Goal: Book appointment/travel/reservation

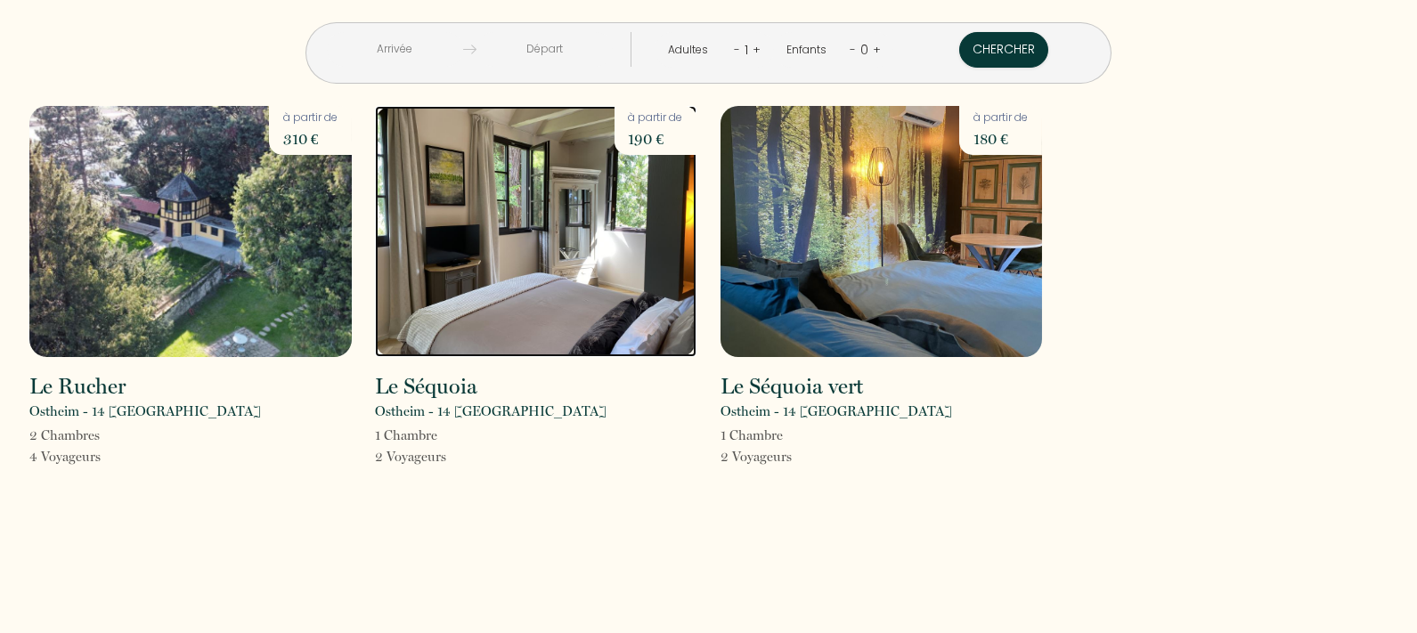
click at [577, 303] on img at bounding box center [536, 231] width 322 height 251
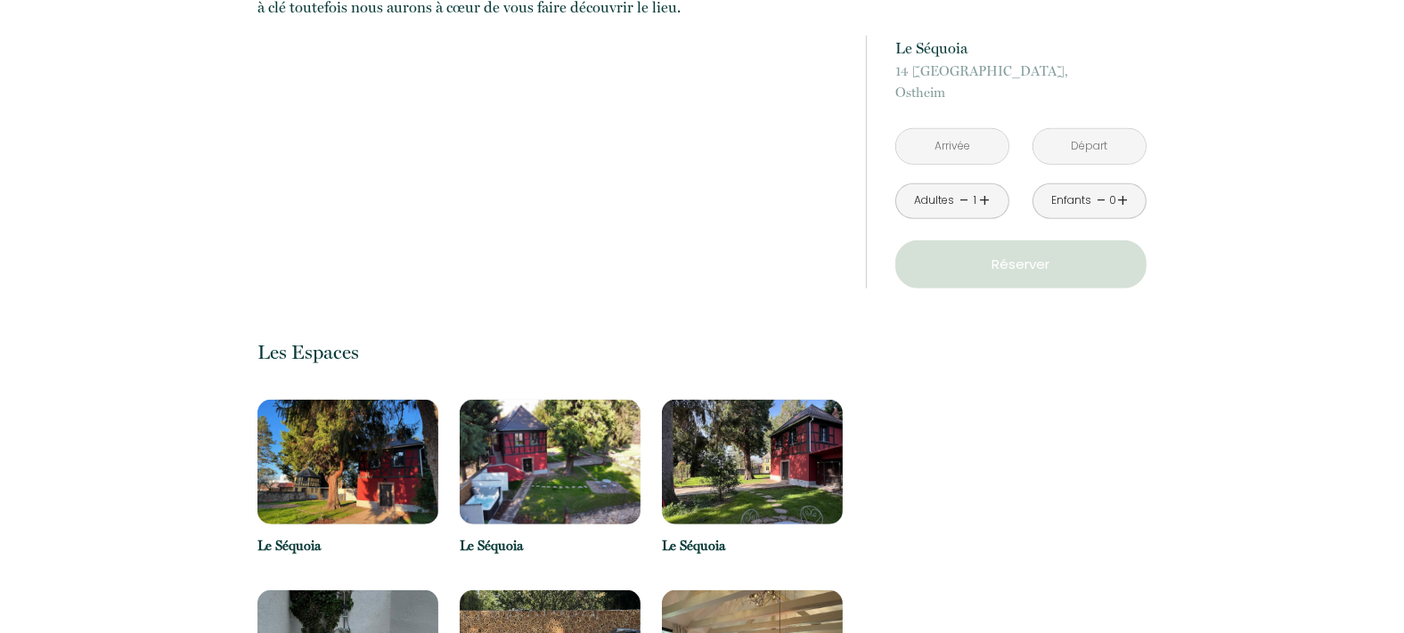
scroll to position [1693, 0]
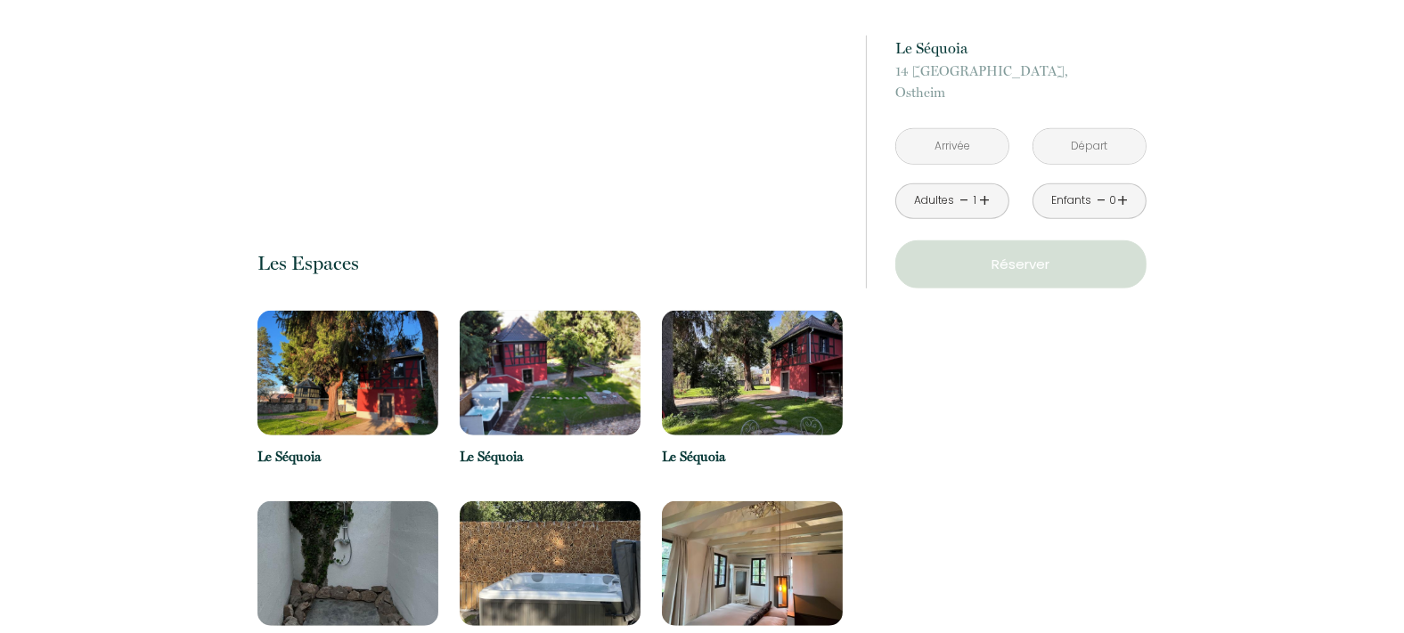
click at [577, 311] on img at bounding box center [550, 373] width 181 height 125
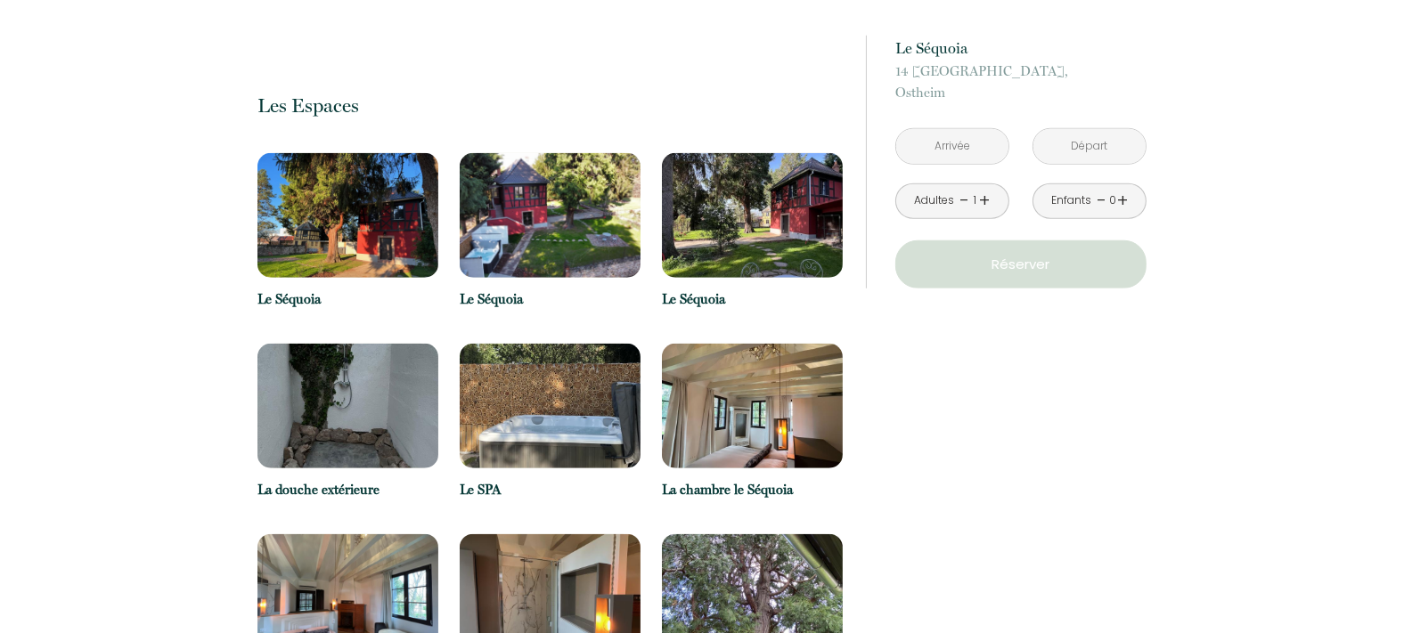
scroll to position [1871, 0]
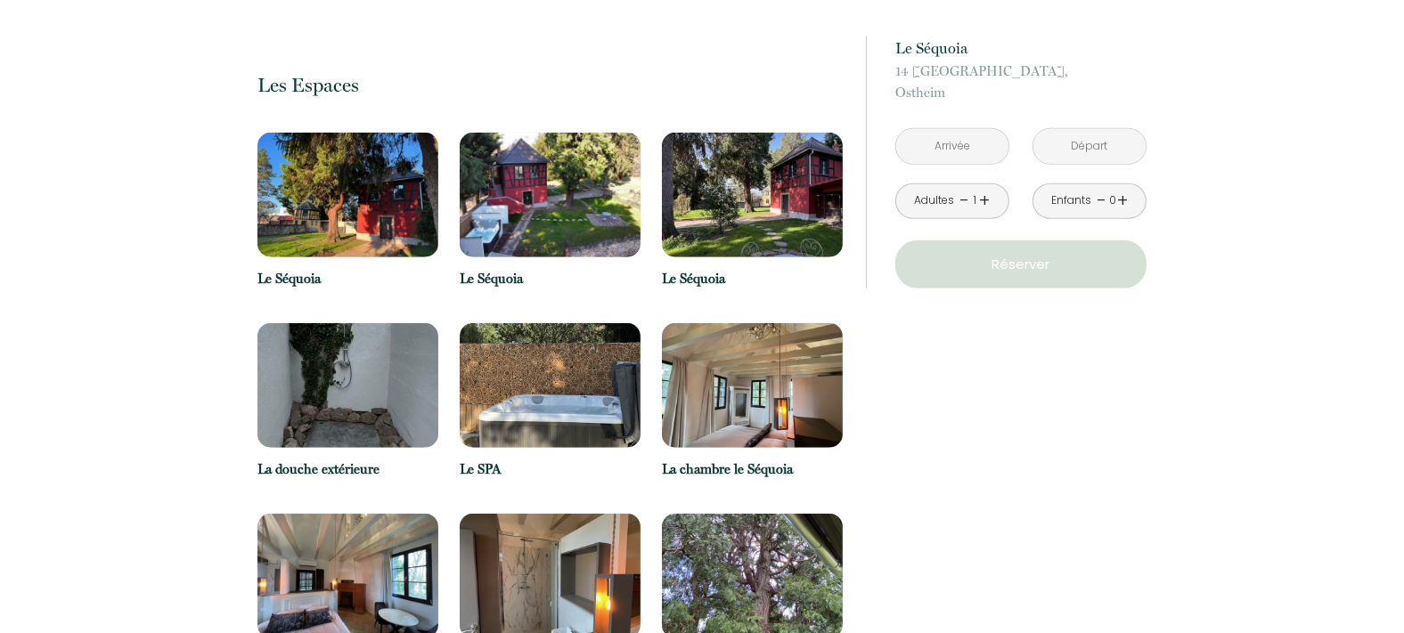
click at [737, 323] on img at bounding box center [752, 385] width 181 height 125
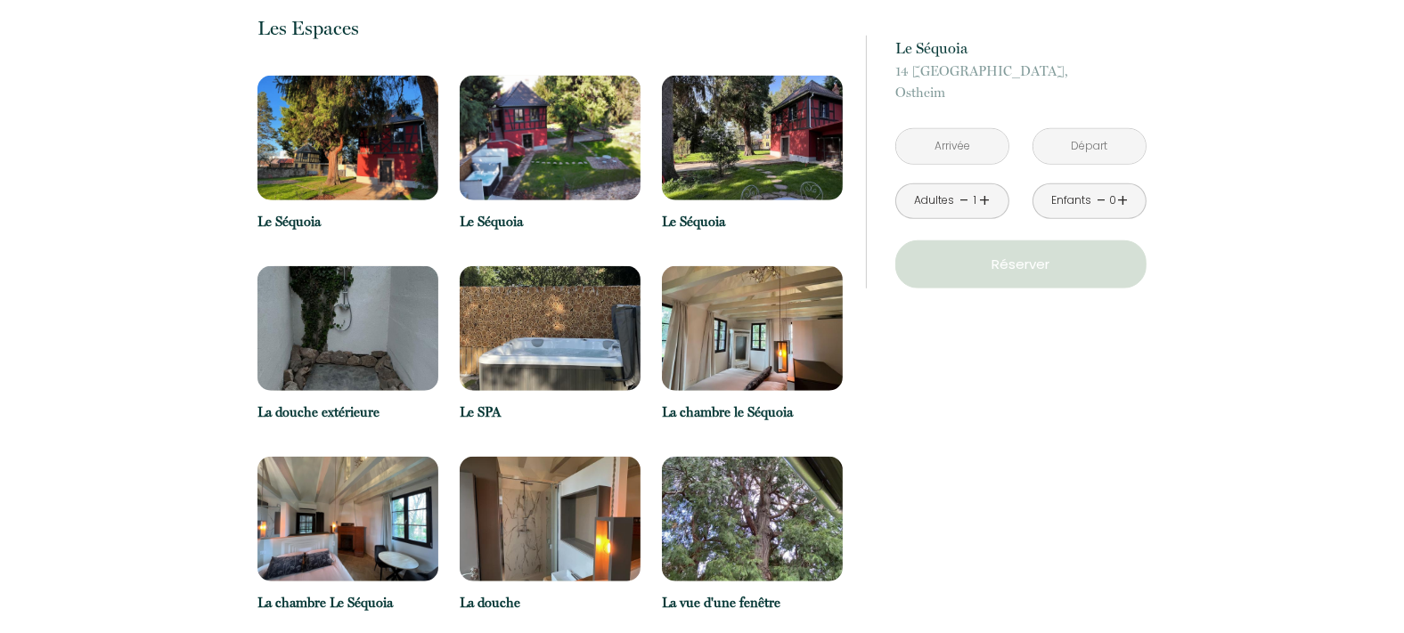
scroll to position [1960, 0]
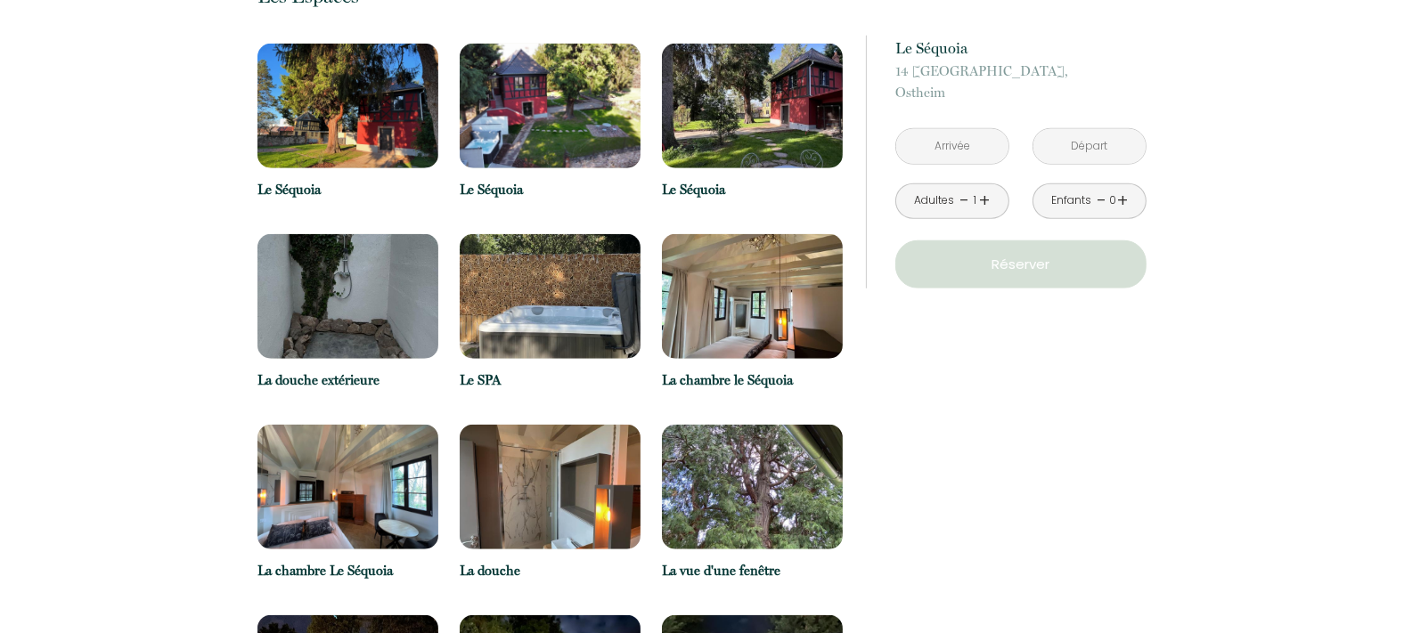
click at [355, 425] on img at bounding box center [347, 487] width 181 height 125
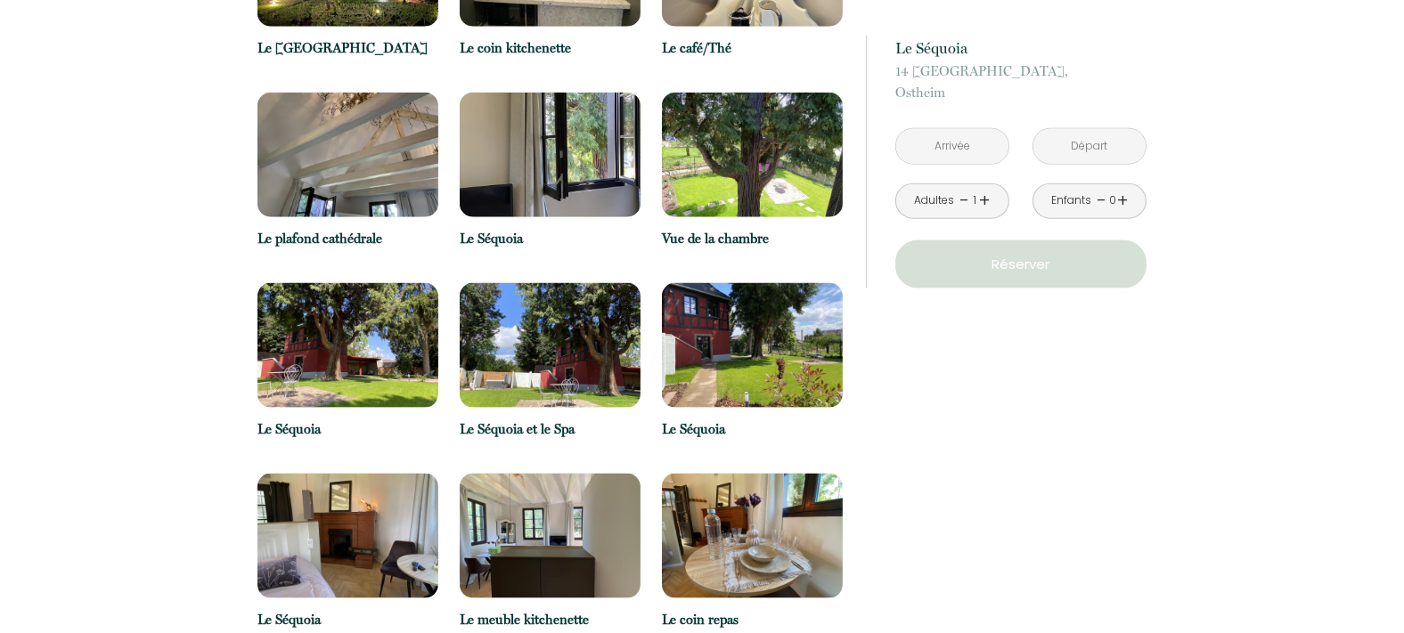
scroll to position [2540, 0]
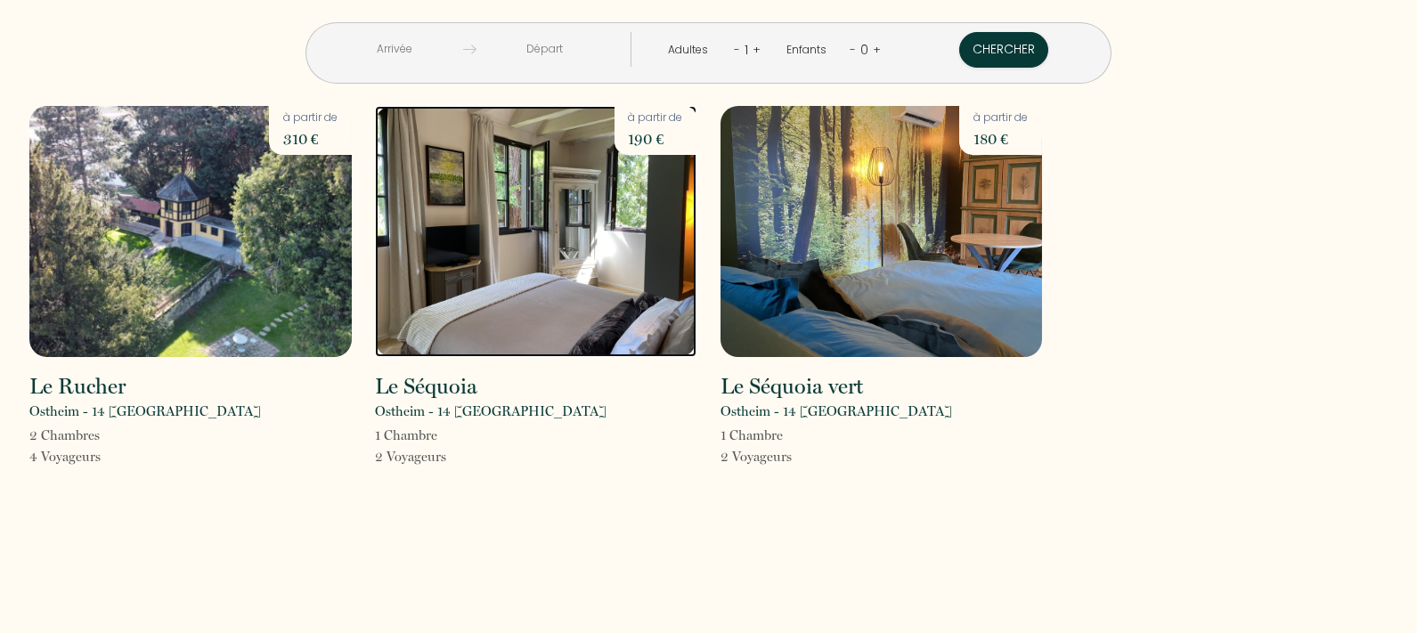
click at [640, 178] on img at bounding box center [536, 231] width 322 height 251
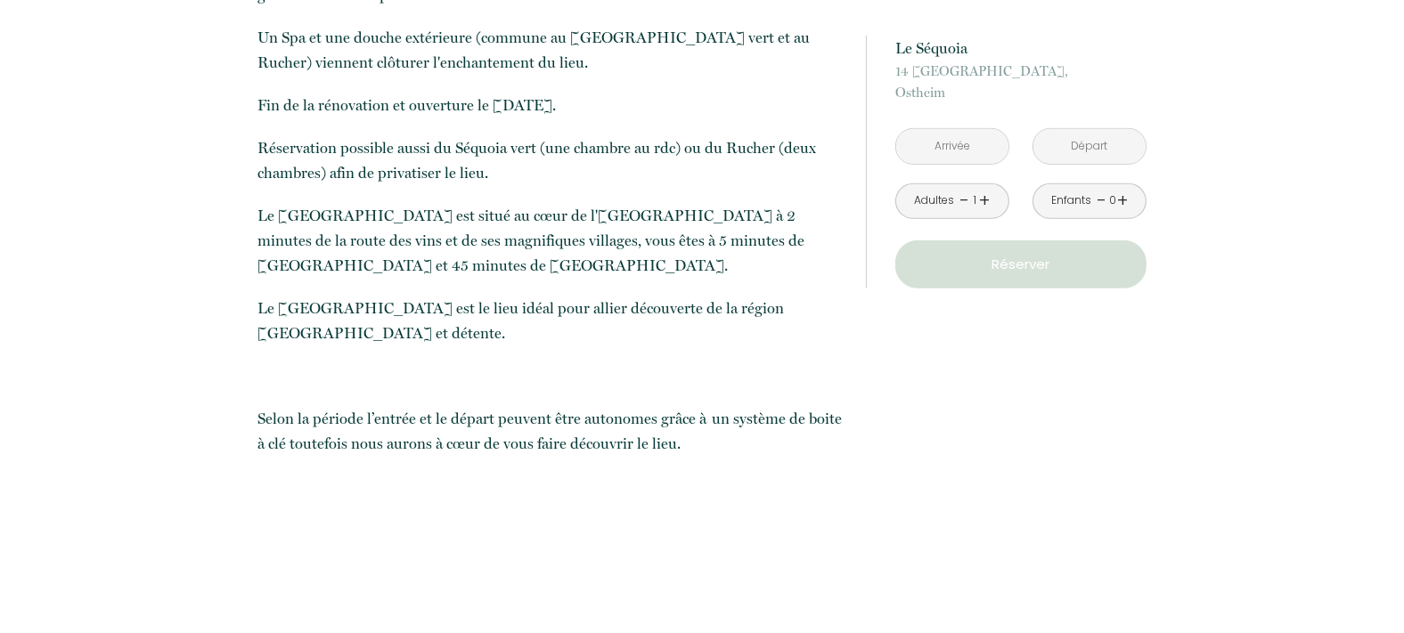
scroll to position [1069, 0]
